Goal: Find specific page/section: Find specific page/section

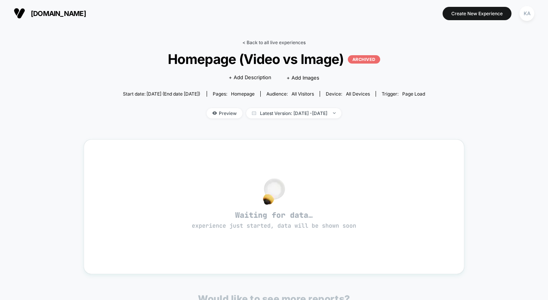
click at [285, 41] on link "< Back to all live experiences" at bounding box center [274, 43] width 63 height 6
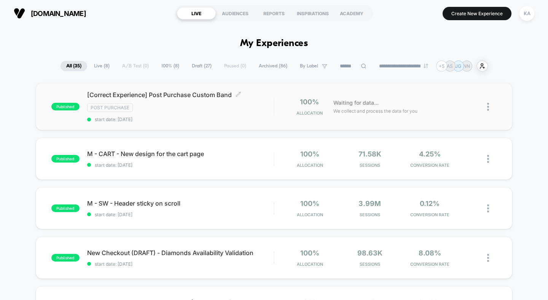
click at [169, 93] on span "[Correct Experience] Post Purchase Custom Band Click to edit experience details" at bounding box center [180, 95] width 187 height 8
